Goal: Transaction & Acquisition: Book appointment/travel/reservation

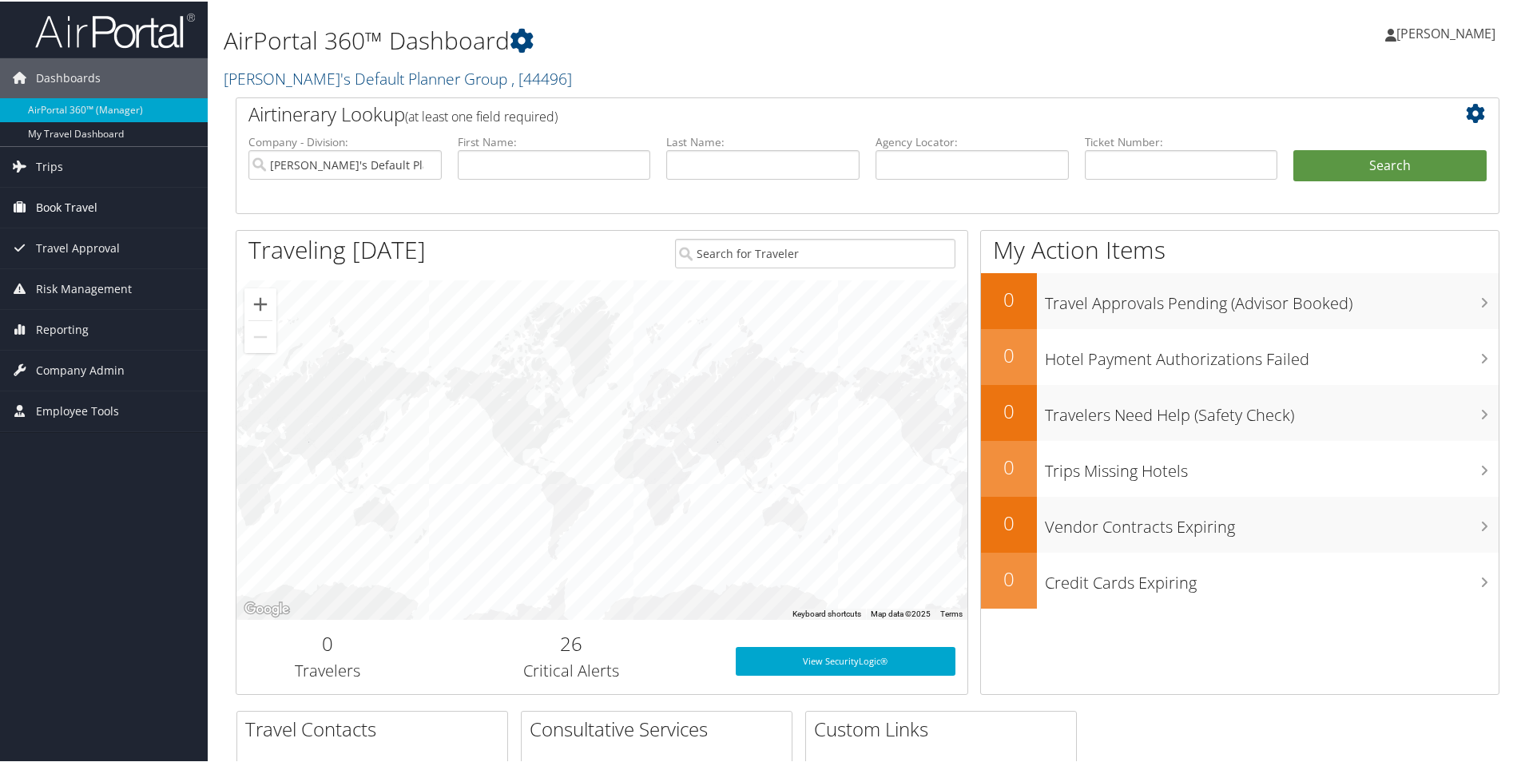
click at [111, 205] on link "Book Travel" at bounding box center [104, 206] width 208 height 40
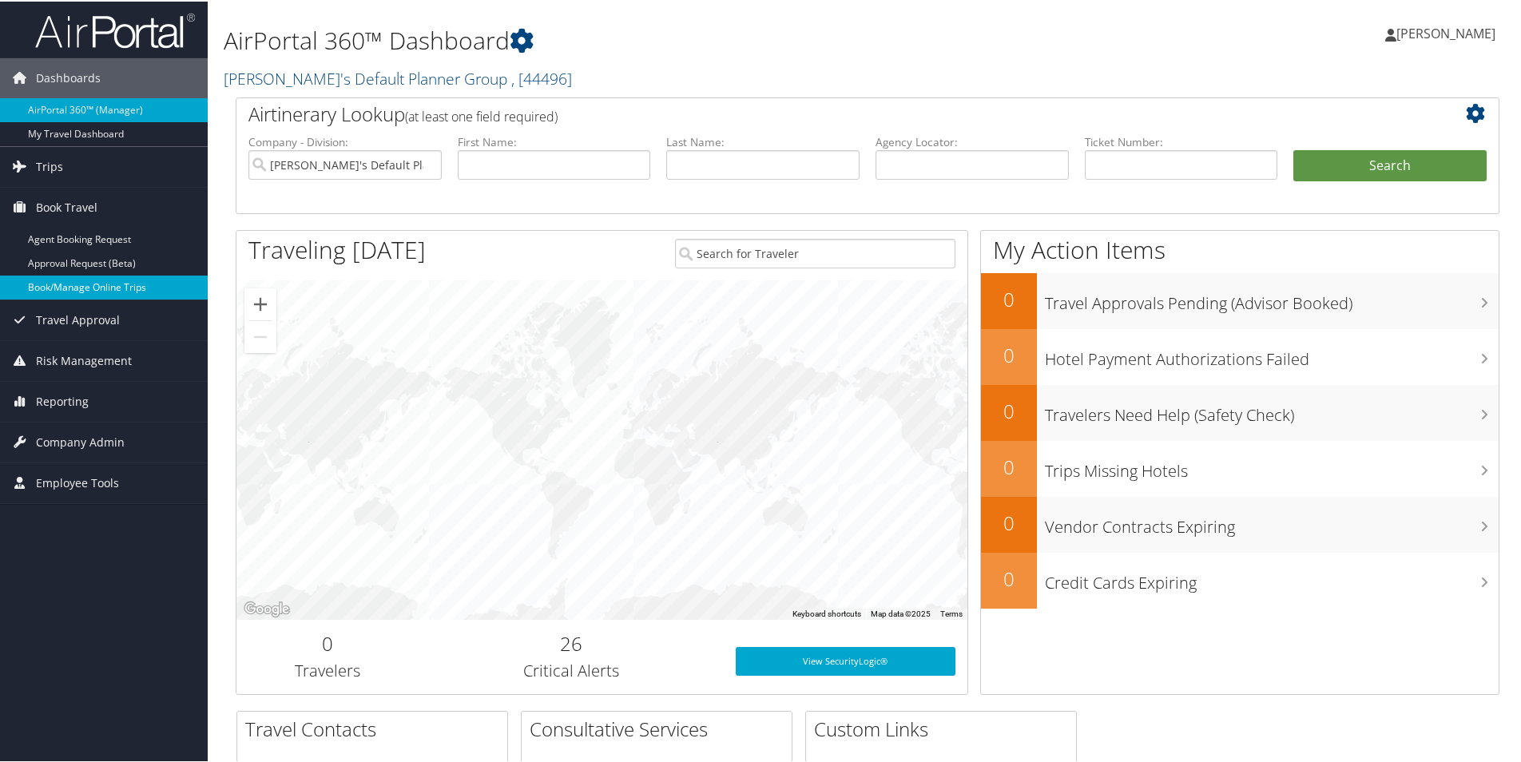
click at [119, 288] on link "Book/Manage Online Trips" at bounding box center [104, 286] width 208 height 24
